Goal: Information Seeking & Learning: Understand process/instructions

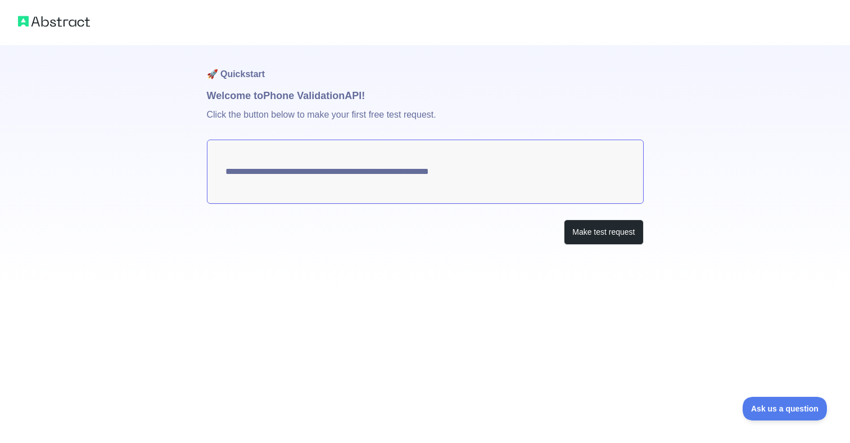
click at [459, 170] on textarea "**********" at bounding box center [425, 171] width 437 height 64
click at [615, 232] on button "Make test request" at bounding box center [603, 231] width 79 height 25
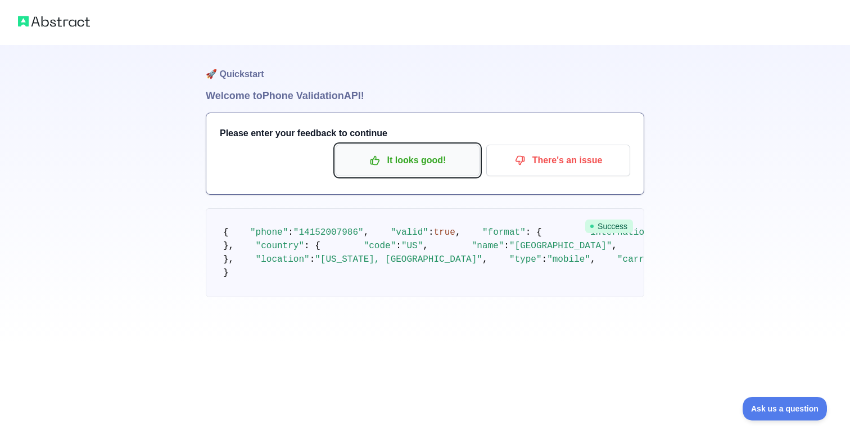
click at [407, 162] on p "It looks good!" at bounding box center [407, 160] width 127 height 19
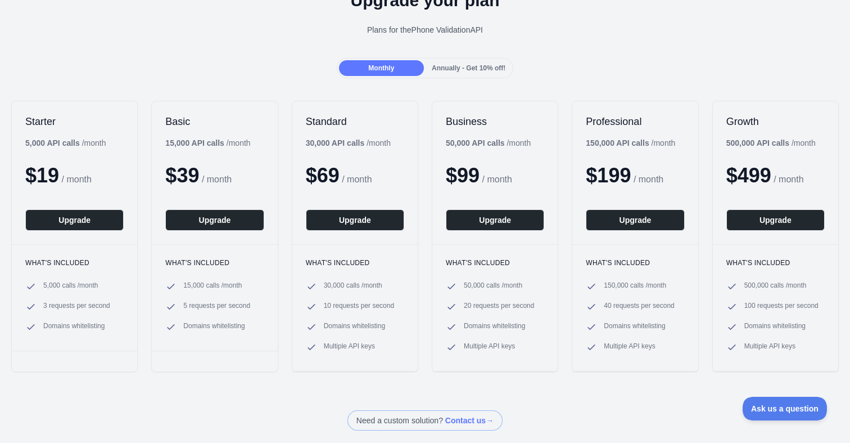
scroll to position [66, 0]
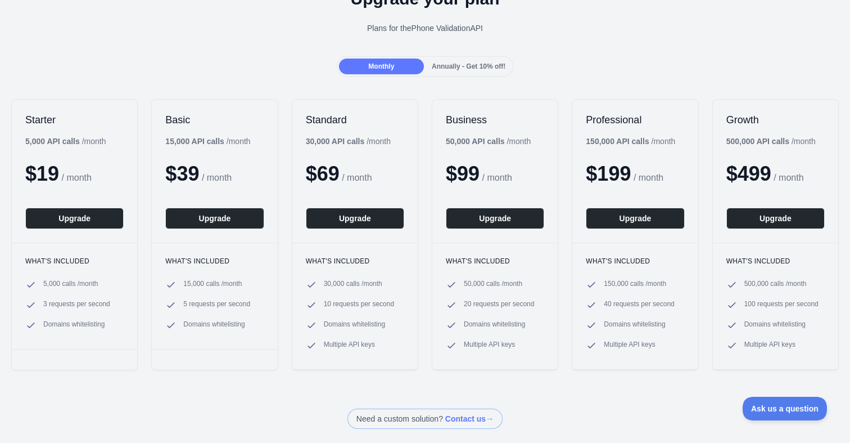
click at [456, 65] on span "Annually - Get 10% off!" at bounding box center [469, 66] width 74 height 8
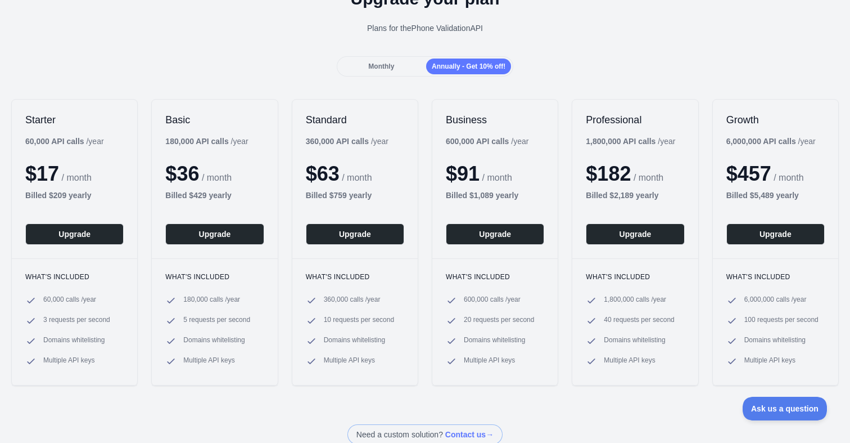
click at [404, 71] on div "Monthly" at bounding box center [381, 66] width 85 height 16
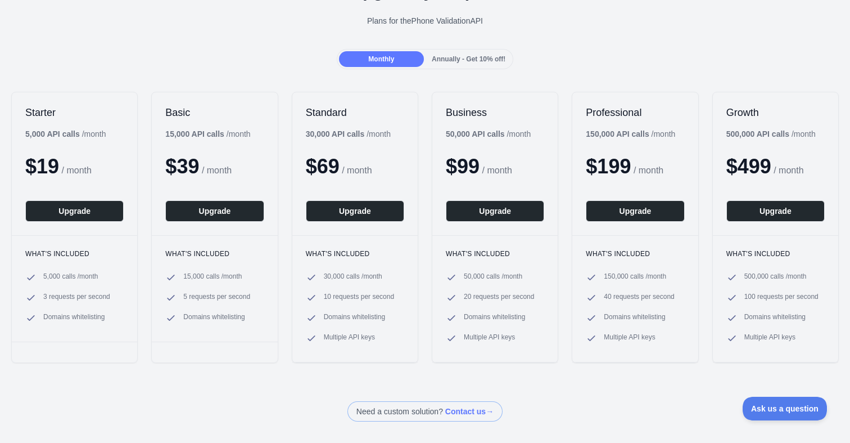
scroll to position [0, 0]
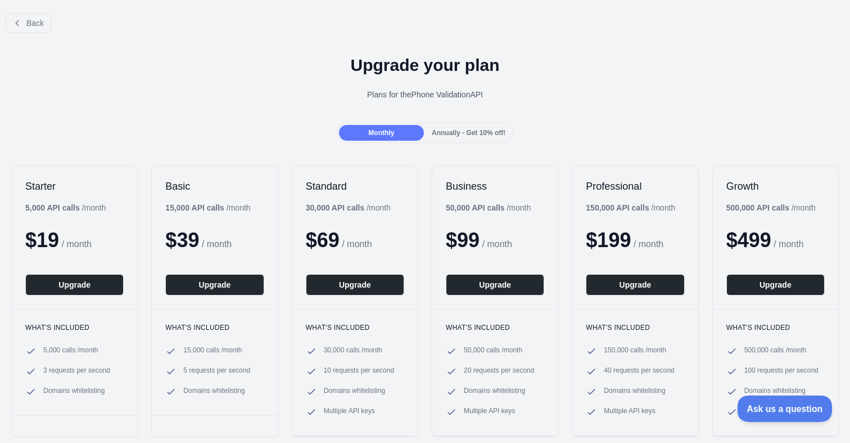
click at [790, 409] on span "Ask us a question" at bounding box center [779, 407] width 84 height 8
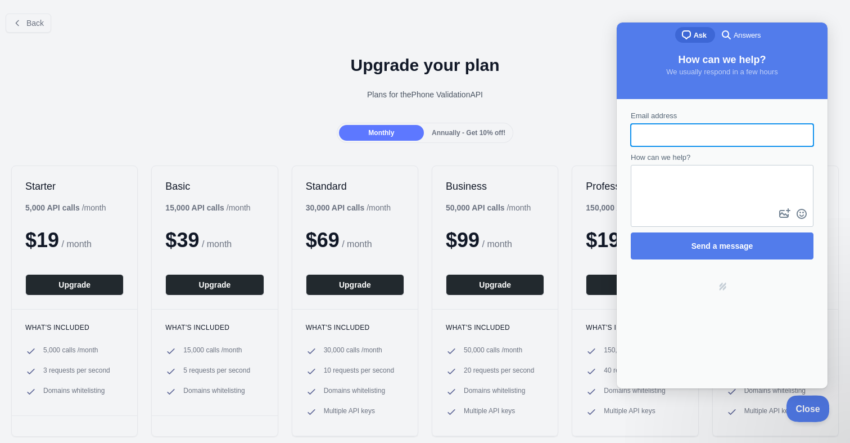
click at [802, 403] on span "Close" at bounding box center [805, 407] width 38 height 8
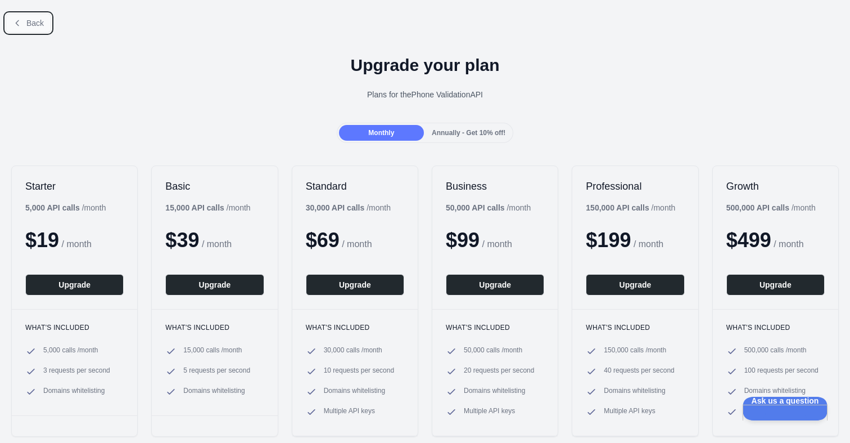
click at [44, 15] on button "Back" at bounding box center [29, 22] width 46 height 19
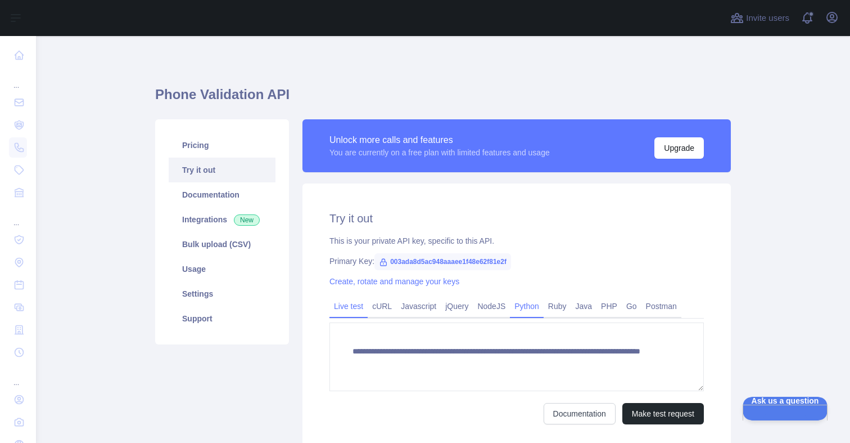
click at [535, 308] on link "Python" at bounding box center [527, 306] width 34 height 18
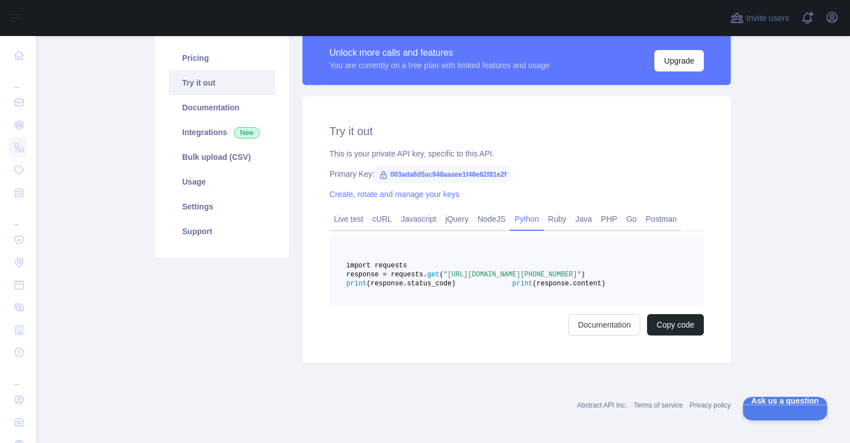
scroll to position [89, 0]
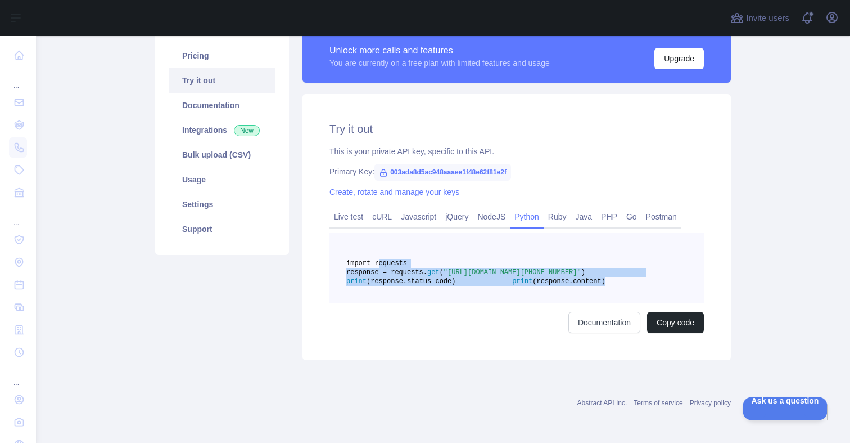
drag, startPoint x: 521, startPoint y: 313, endPoint x: 378, endPoint y: 260, distance: 151.8
click at [378, 260] on pre "import requests response = requests. get ( "[URL][DOMAIN_NAME][PHONE_NUMBER]" )…" at bounding box center [517, 268] width 374 height 70
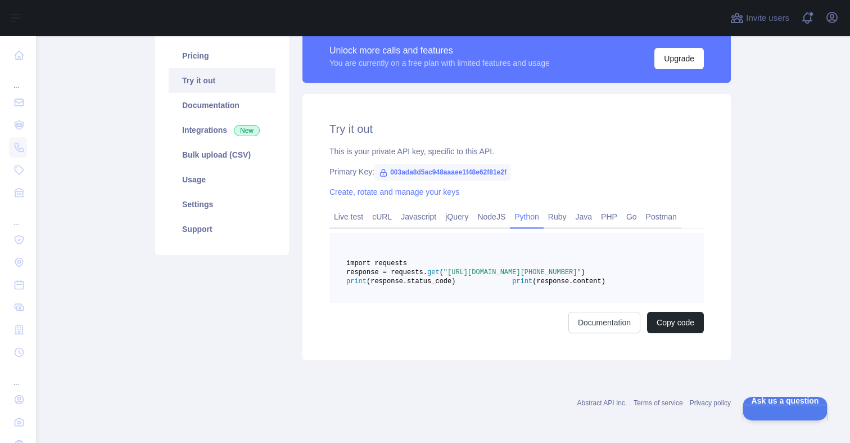
click at [430, 333] on div "Documentation Copy code" at bounding box center [517, 322] width 374 height 21
click at [597, 219] on link "Java" at bounding box center [584, 216] width 26 height 18
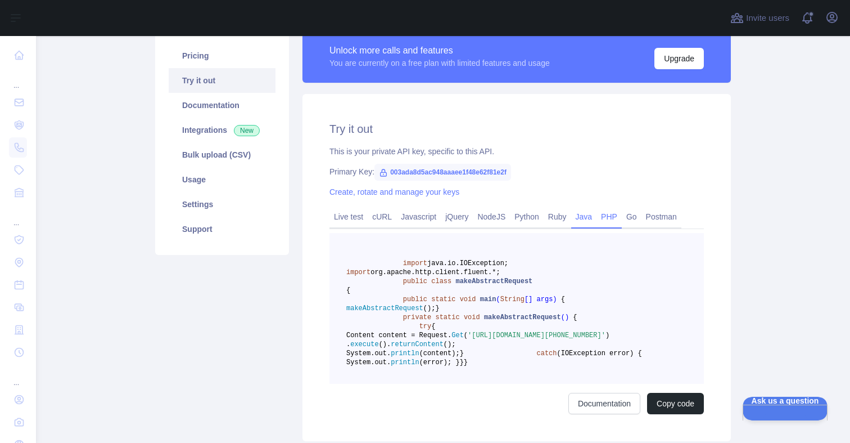
click at [622, 219] on link "PHP" at bounding box center [609, 216] width 25 height 18
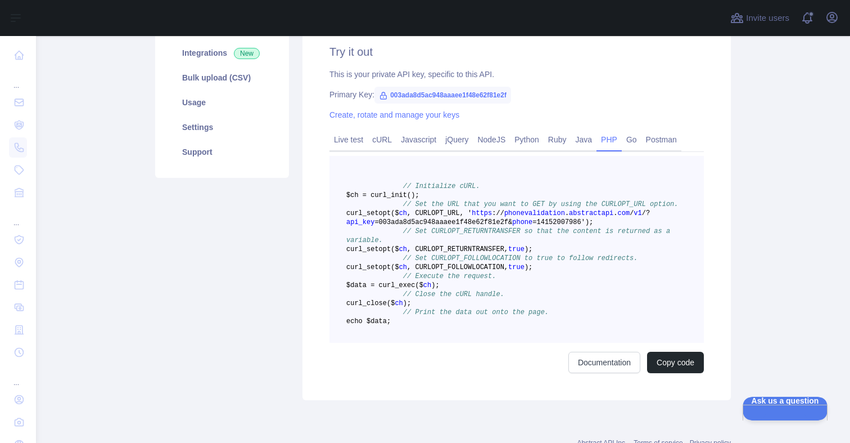
scroll to position [165, 0]
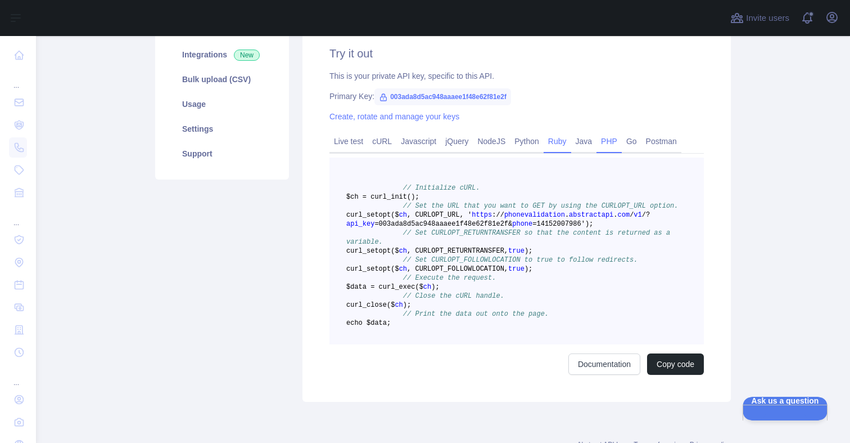
click at [570, 144] on link "Ruby" at bounding box center [558, 141] width 28 height 18
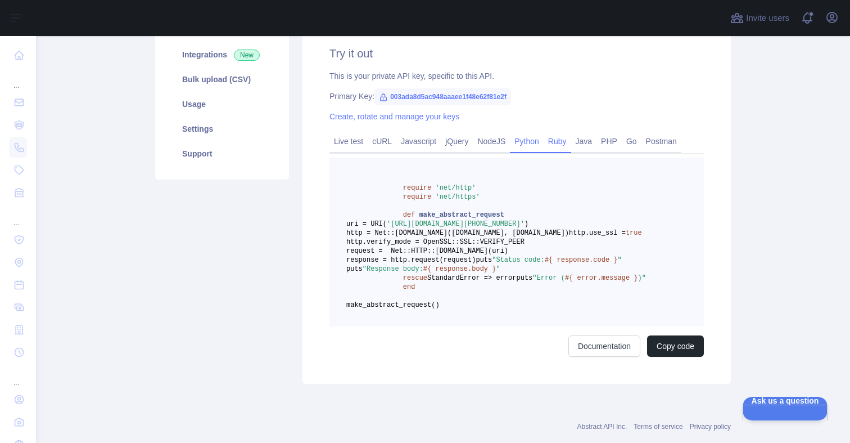
click at [533, 142] on link "Python" at bounding box center [527, 141] width 34 height 18
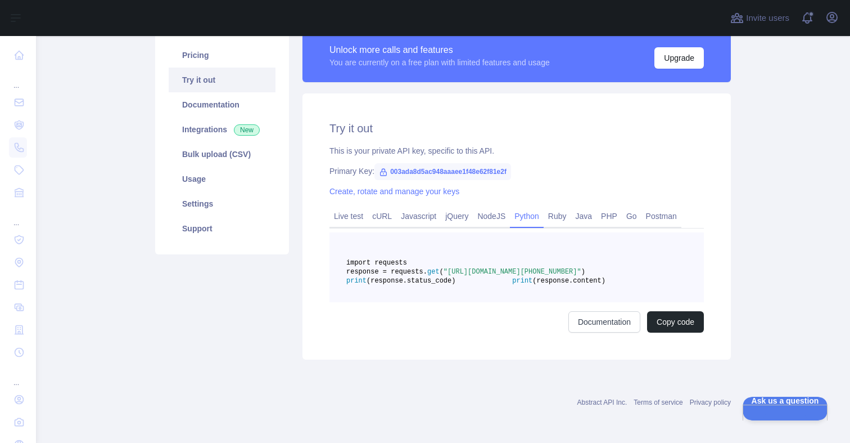
scroll to position [117, 0]
click at [493, 207] on link "NodeJS" at bounding box center [491, 216] width 37 height 18
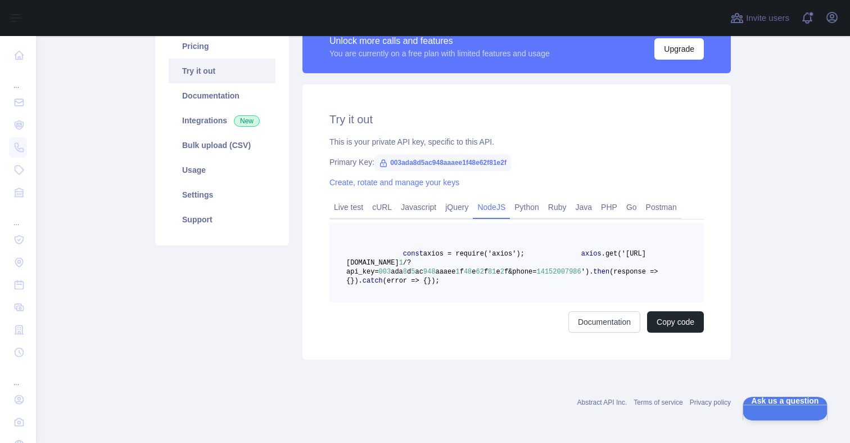
click at [469, 250] on span "axios = require('axios');" at bounding box center [473, 254] width 101 height 8
drag, startPoint x: 469, startPoint y: 232, endPoint x: 518, endPoint y: 229, distance: 49.5
click at [518, 229] on pre "const axios = require('axios'); axios .get('[URL][DOMAIN_NAME] 1 /?api_key= 003…" at bounding box center [517, 262] width 374 height 79
click at [581, 250] on span "axios" at bounding box center [591, 254] width 20 height 8
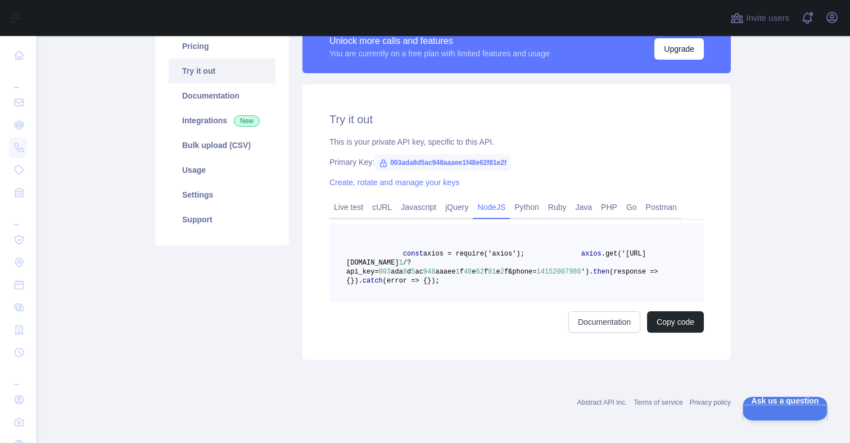
click at [432, 250] on span ".get('[URL][DOMAIN_NAME]" at bounding box center [496, 258] width 300 height 17
click at [453, 250] on span ".get('[URL][DOMAIN_NAME]" at bounding box center [496, 258] width 300 height 17
drag, startPoint x: 453, startPoint y: 244, endPoint x: 490, endPoint y: 256, distance: 38.9
click at [490, 256] on span "axios .get('[URL][DOMAIN_NAME] 1 /?api_key= 003 ada 8 d 5 ac 948 aaaee 1 f 48 e…" at bounding box center [496, 263] width 300 height 26
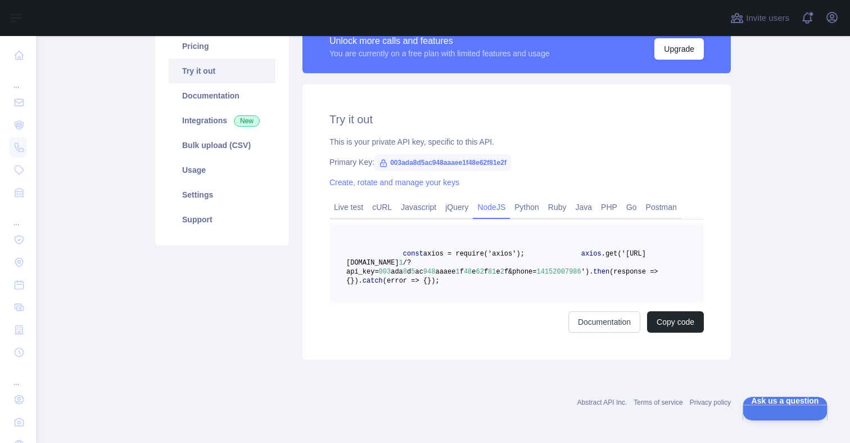
click at [428, 269] on pre "const axios = require('axios'); axios .get('[URL][DOMAIN_NAME] 1 /?api_key= 003…" at bounding box center [517, 262] width 374 height 79
click at [593, 268] on span "then" at bounding box center [601, 272] width 16 height 8
click at [451, 198] on link "jQuery" at bounding box center [457, 207] width 32 height 18
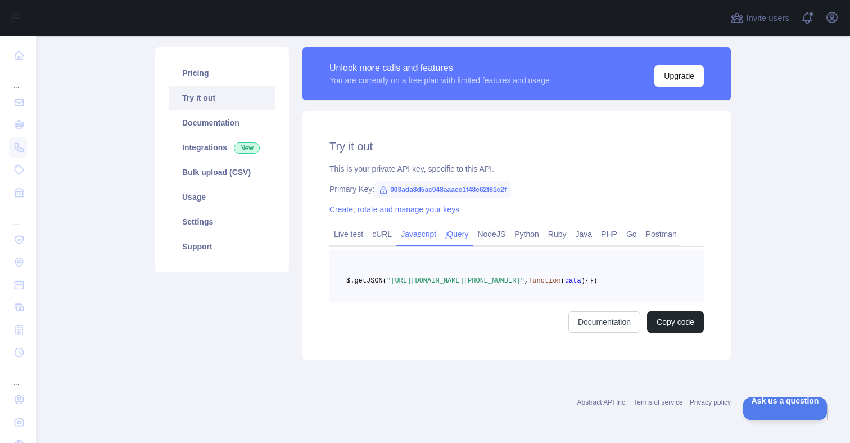
click at [408, 225] on link "Javascript" at bounding box center [418, 234] width 44 height 18
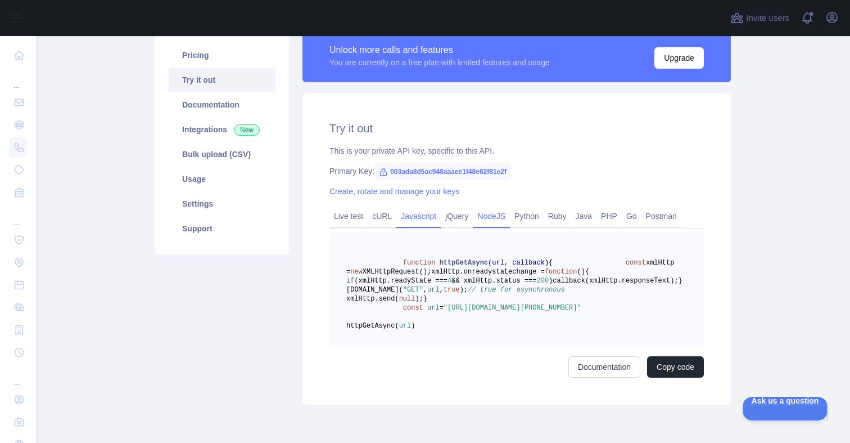
click at [495, 214] on link "NodeJS" at bounding box center [491, 216] width 37 height 18
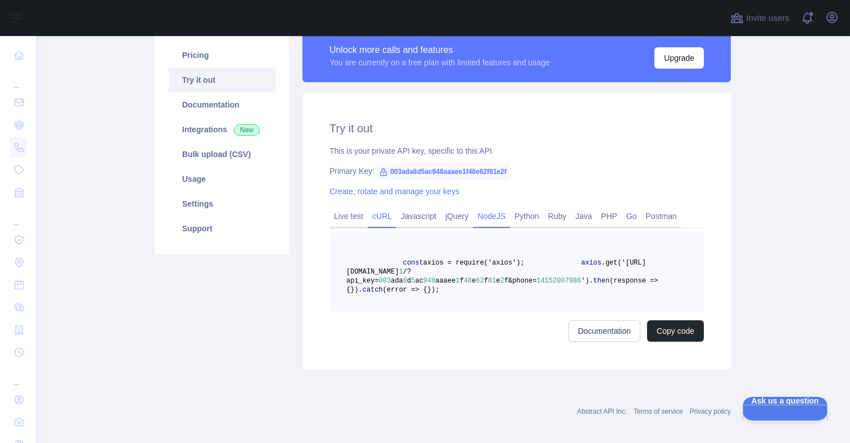
click at [391, 211] on link "cURL" at bounding box center [382, 216] width 29 height 18
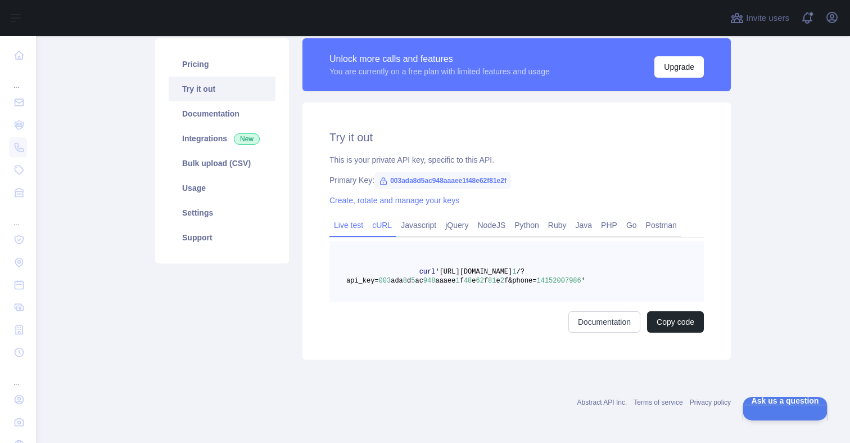
click at [341, 224] on link "Live test" at bounding box center [349, 225] width 38 height 18
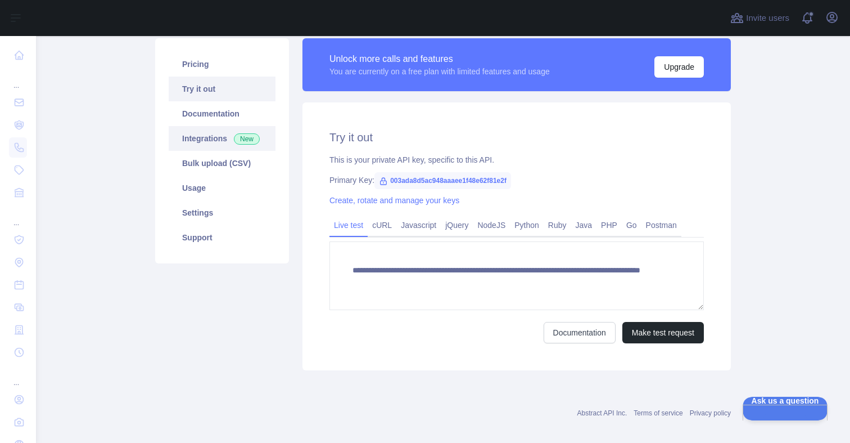
click at [201, 140] on link "Integrations New" at bounding box center [222, 138] width 107 height 25
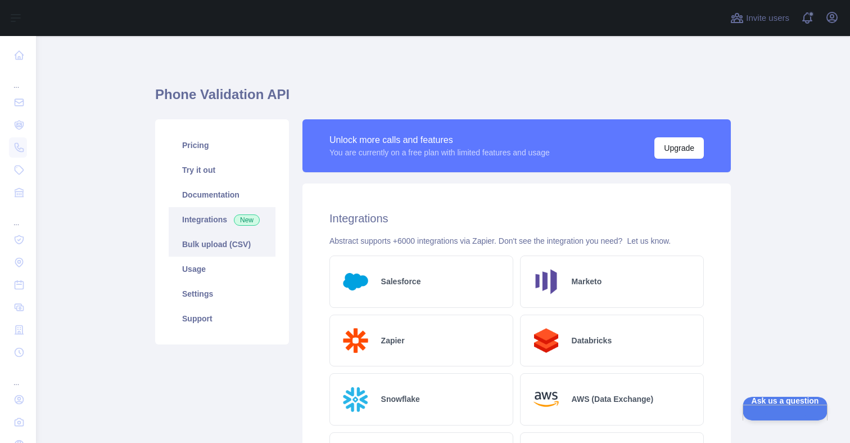
click at [194, 240] on link "Bulk upload (CSV)" at bounding box center [222, 244] width 107 height 25
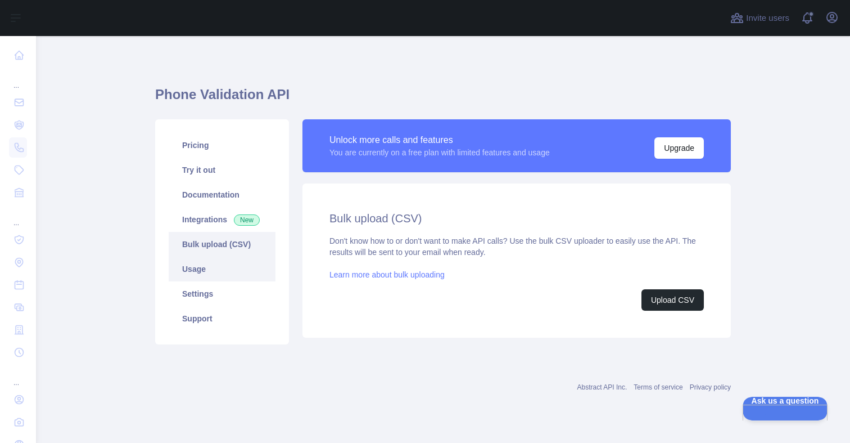
click at [191, 278] on link "Usage" at bounding box center [222, 268] width 107 height 25
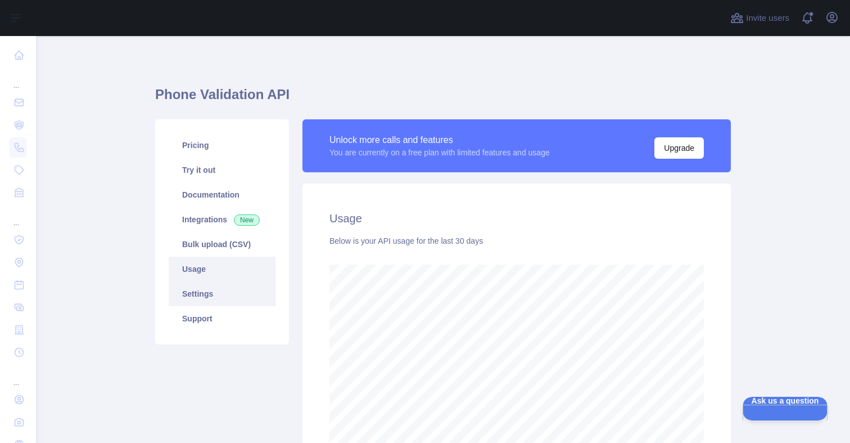
click at [193, 294] on link "Settings" at bounding box center [222, 293] width 107 height 25
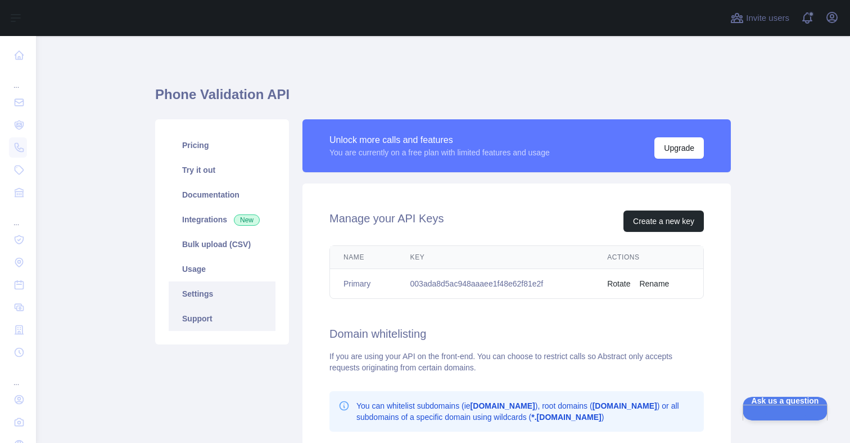
click at [193, 322] on link "Support" at bounding box center [222, 318] width 107 height 25
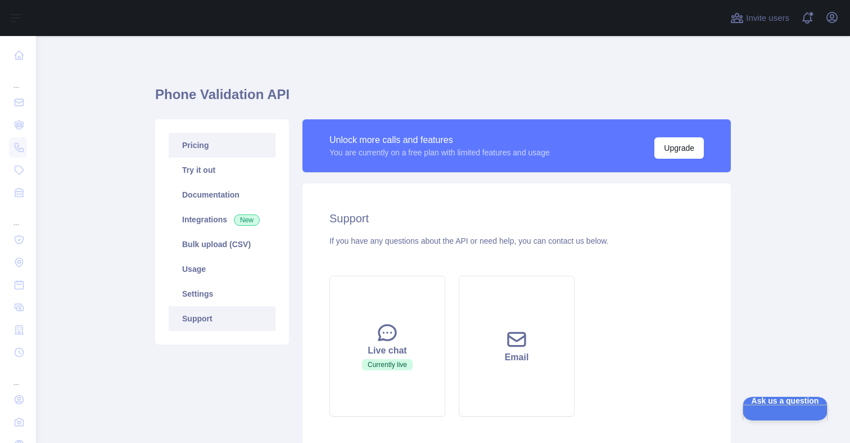
click at [212, 157] on link "Pricing" at bounding box center [222, 145] width 107 height 25
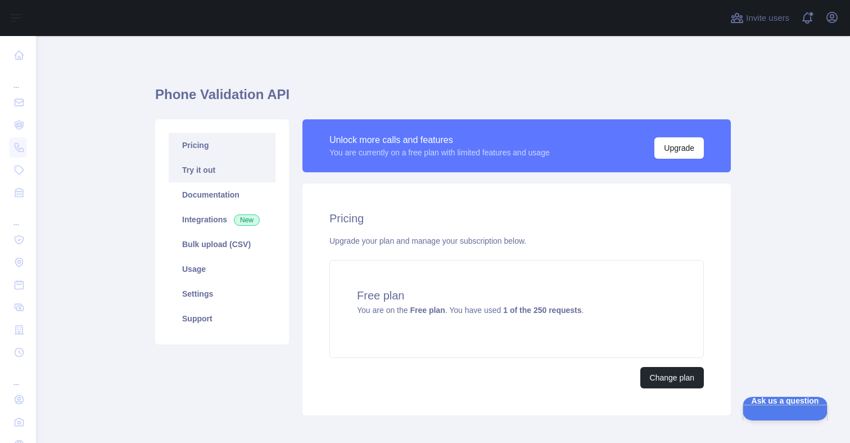
click at [213, 172] on link "Try it out" at bounding box center [222, 169] width 107 height 25
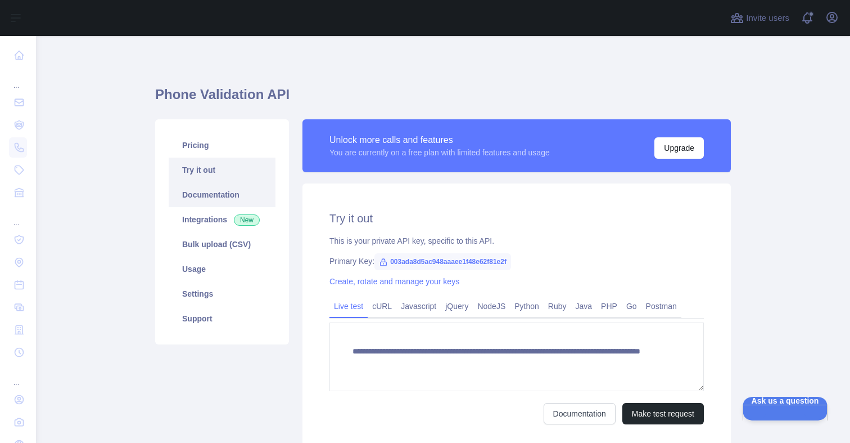
click at [215, 191] on link "Documentation" at bounding box center [222, 194] width 107 height 25
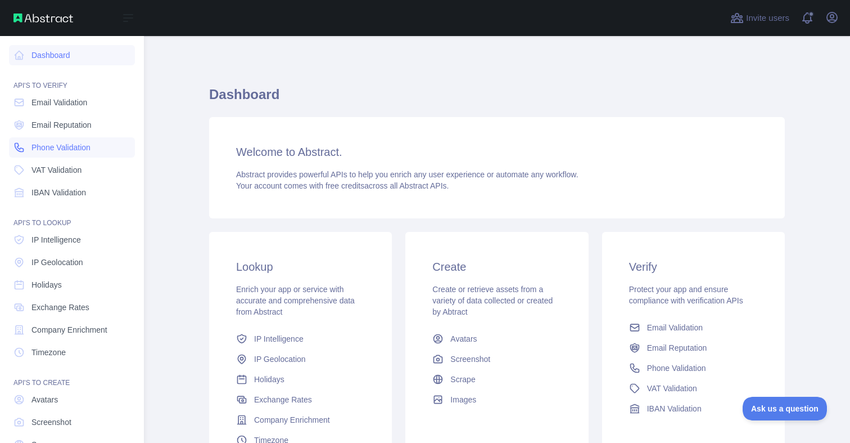
click at [55, 143] on span "Phone Validation" at bounding box center [60, 147] width 59 height 11
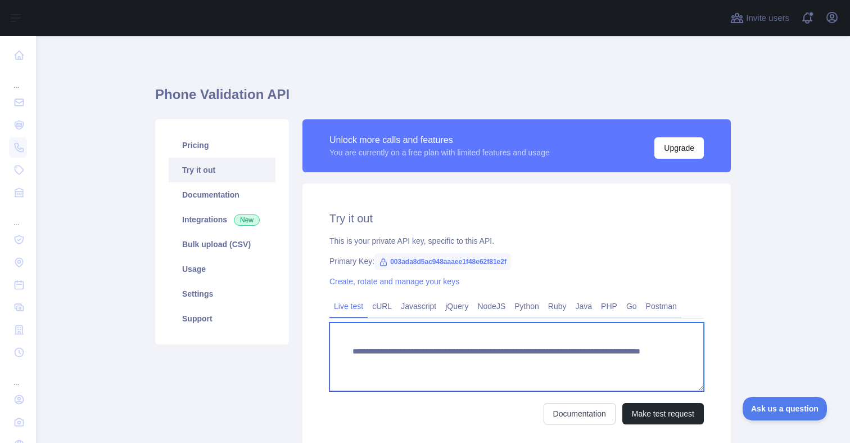
click at [548, 362] on textarea "**********" at bounding box center [517, 356] width 374 height 69
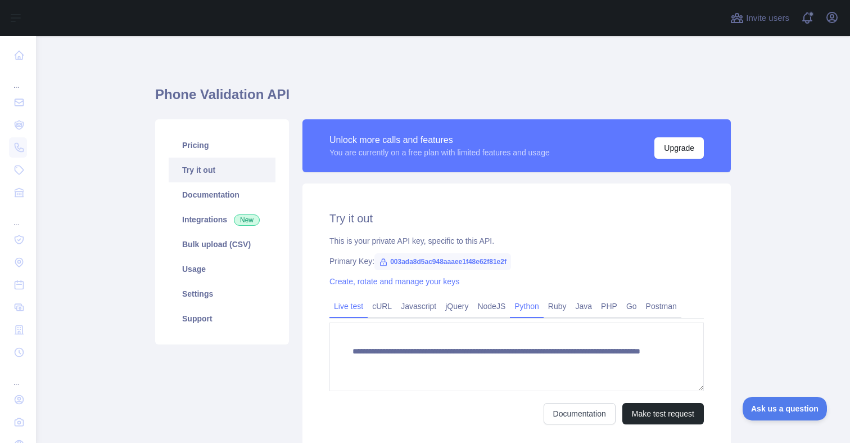
click at [532, 306] on link "Python" at bounding box center [527, 306] width 34 height 18
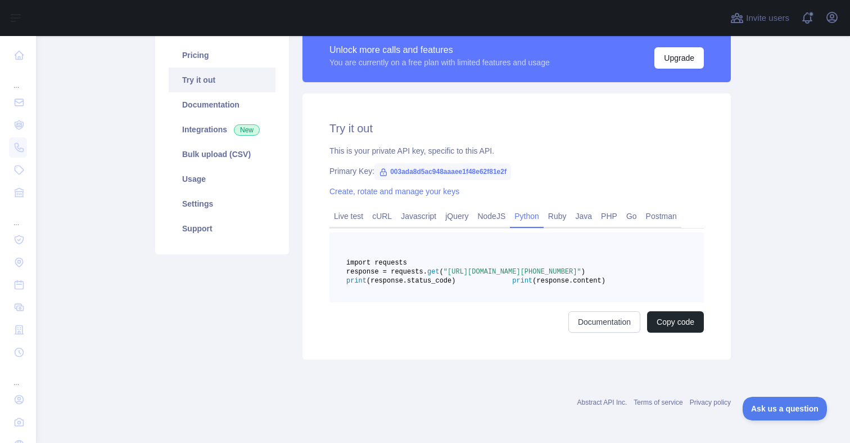
scroll to position [117, 0]
click at [586, 323] on link "Documentation" at bounding box center [604, 321] width 72 height 21
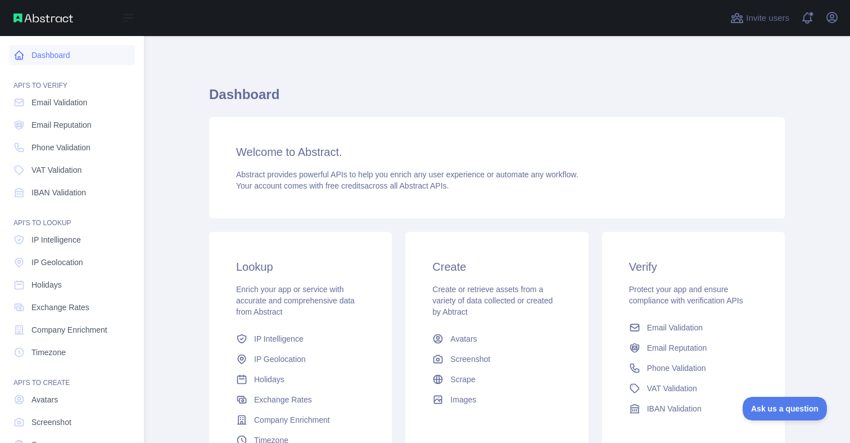
click at [20, 56] on icon at bounding box center [18, 54] width 11 height 11
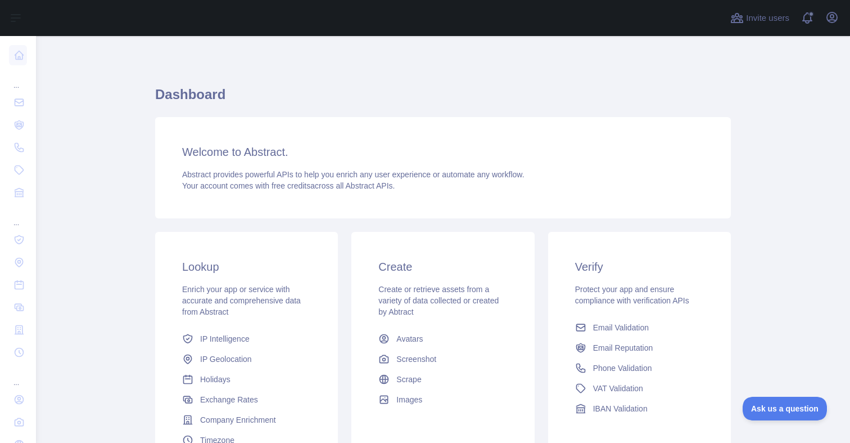
click at [825, 27] on div "Open user menu" at bounding box center [832, 18] width 18 height 20
click at [827, 24] on icon "button" at bounding box center [831, 17] width 13 height 13
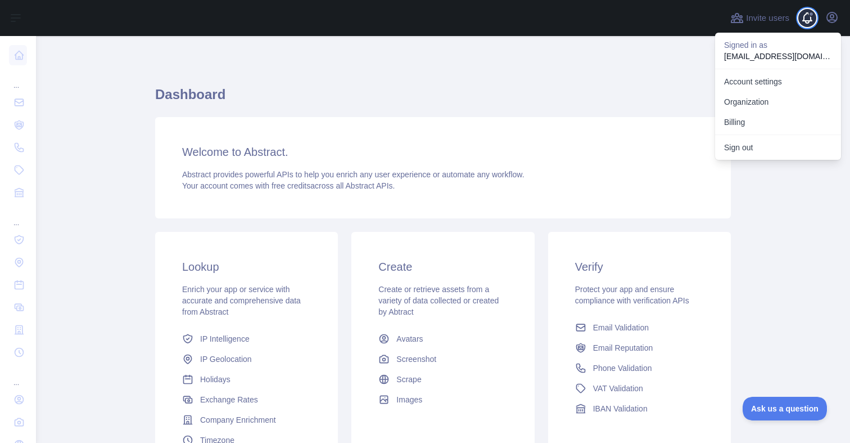
click at [816, 22] on span at bounding box center [812, 18] width 22 height 36
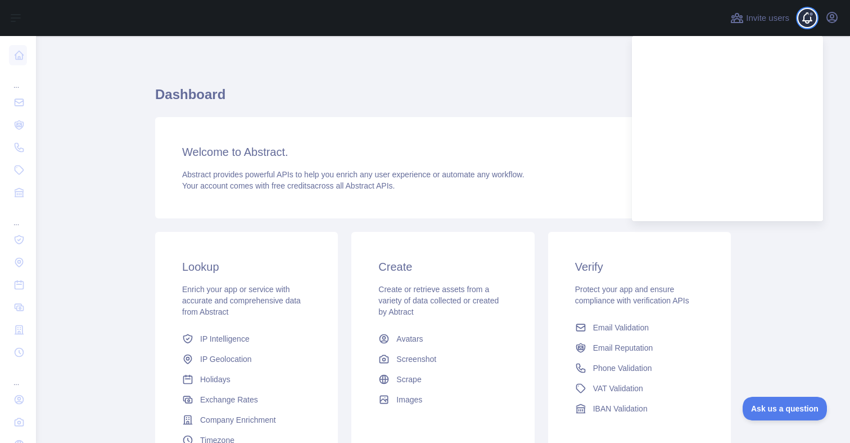
click at [816, 22] on span at bounding box center [812, 18] width 22 height 36
